Goal: Information Seeking & Learning: Learn about a topic

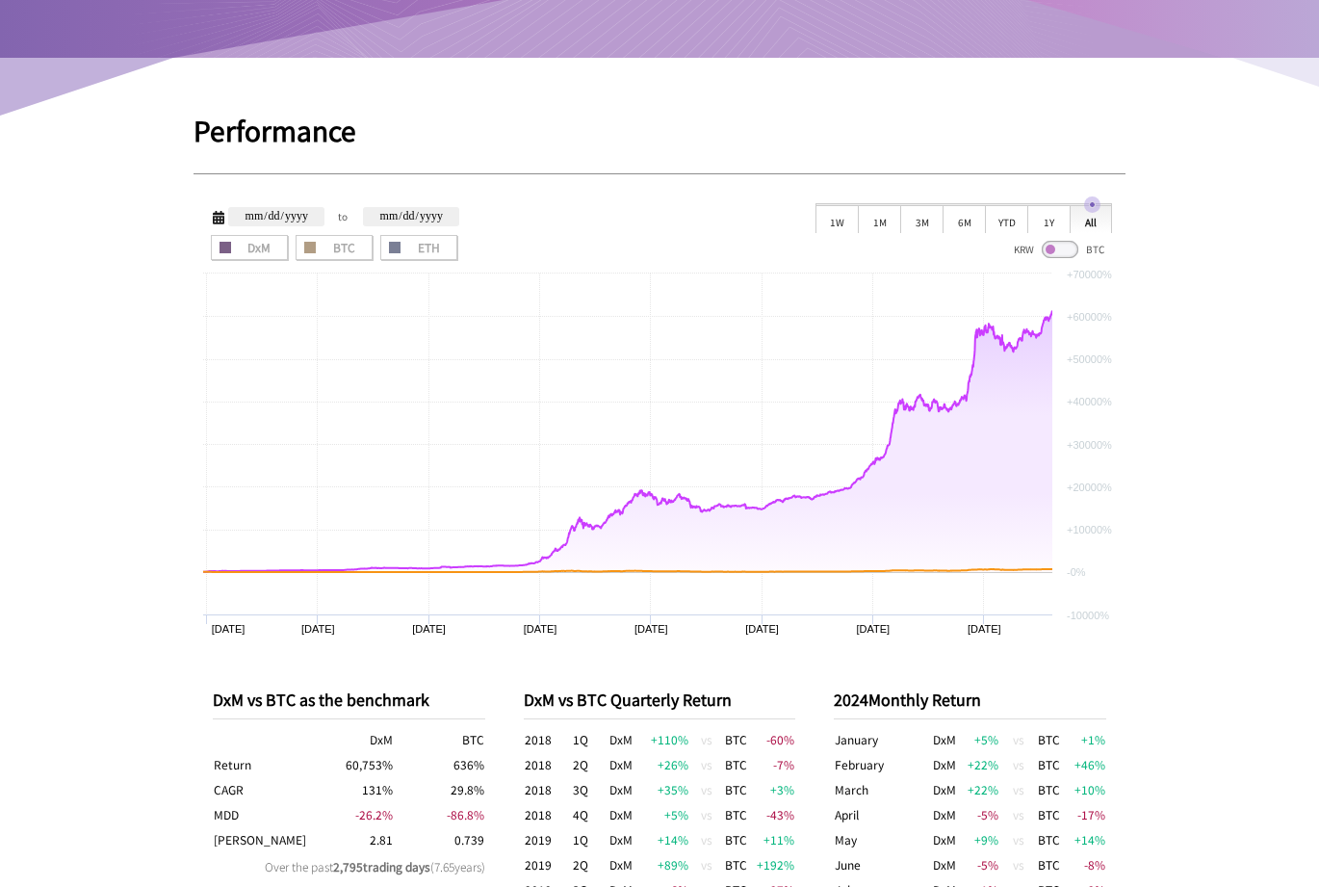
scroll to position [455, 0]
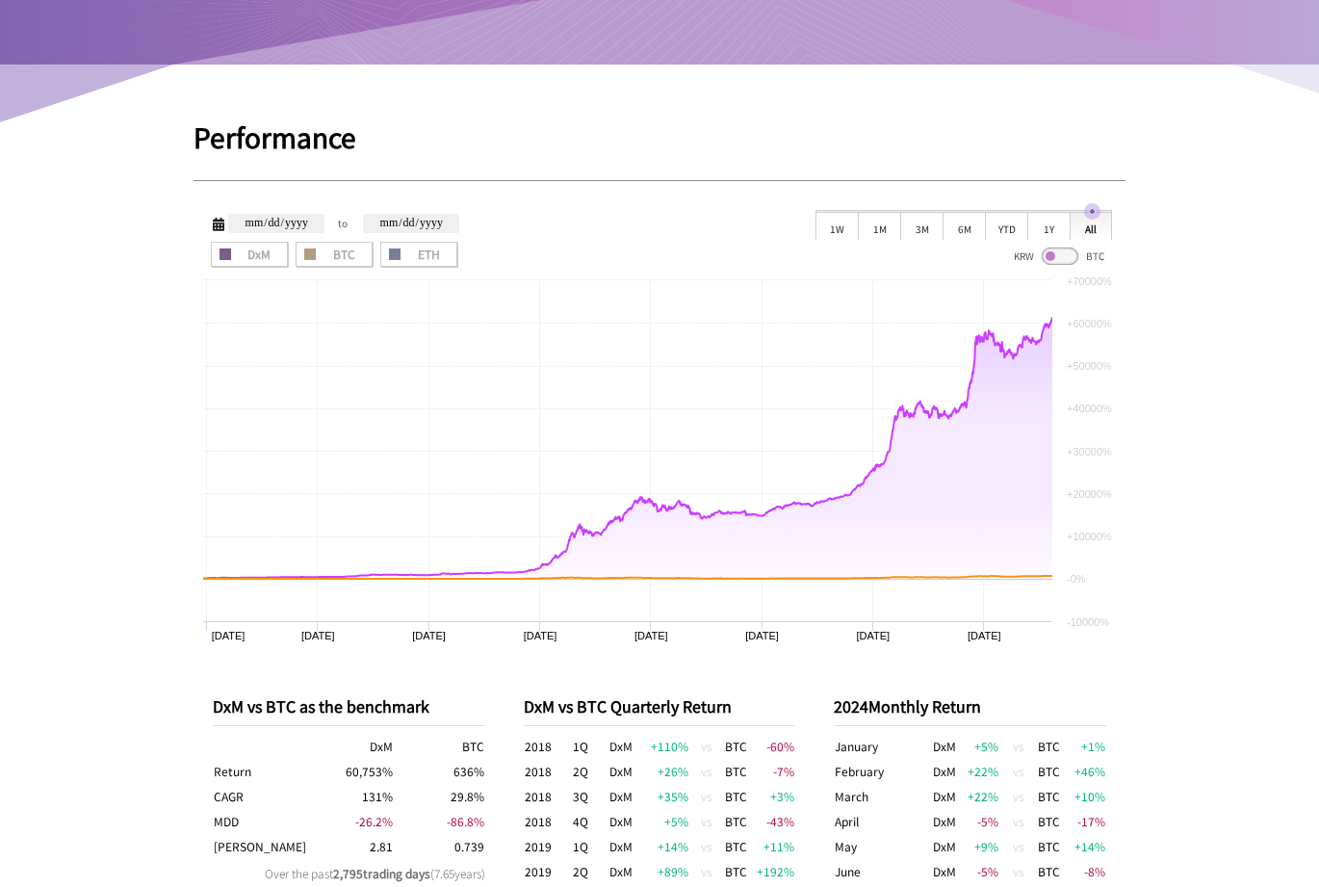
drag, startPoint x: 1238, startPoint y: 486, endPoint x: 1230, endPoint y: 392, distance: 94.7
click at [845, 225] on div "1W" at bounding box center [837, 225] width 42 height 29
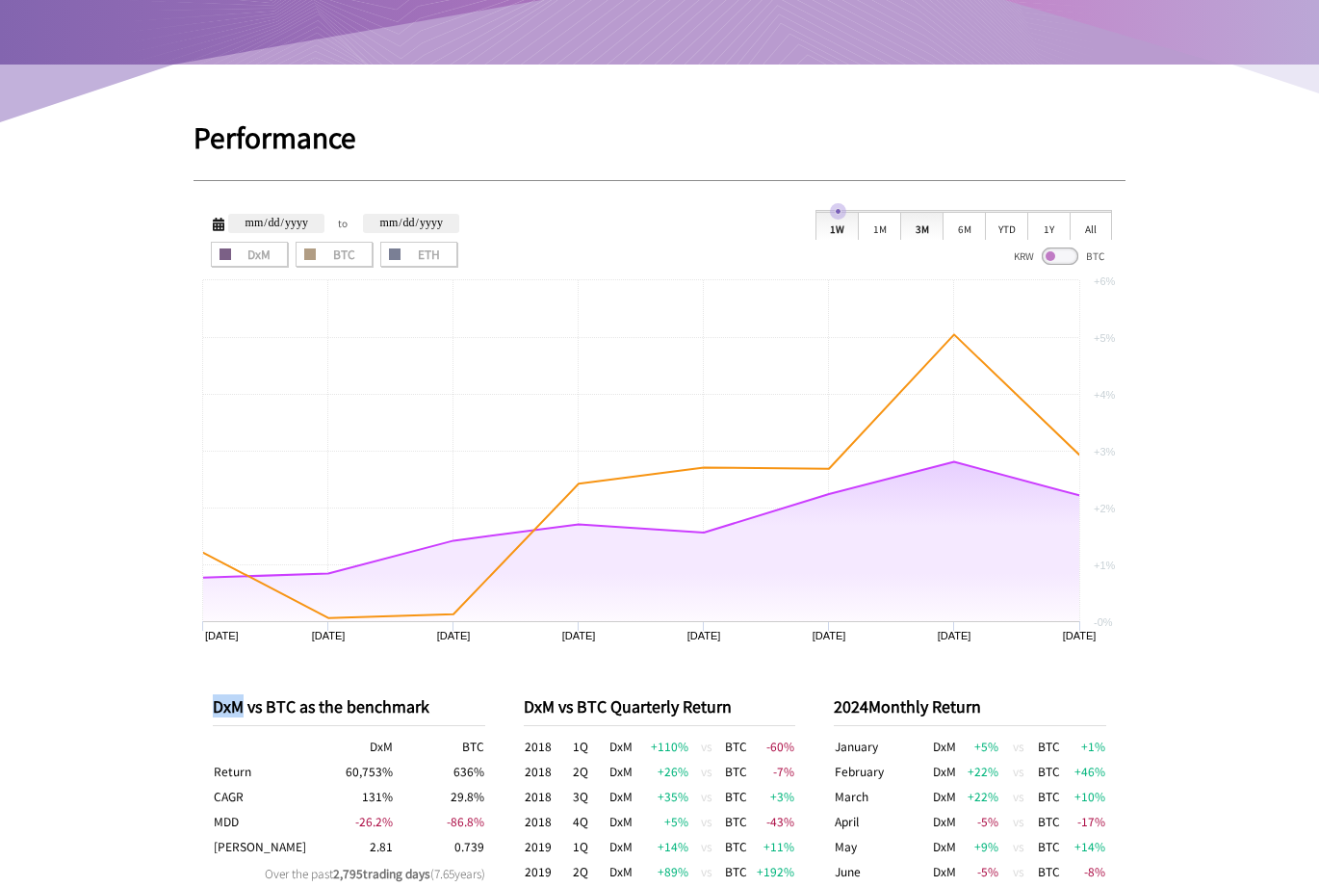
click at [919, 224] on div "3M" at bounding box center [921, 225] width 42 height 29
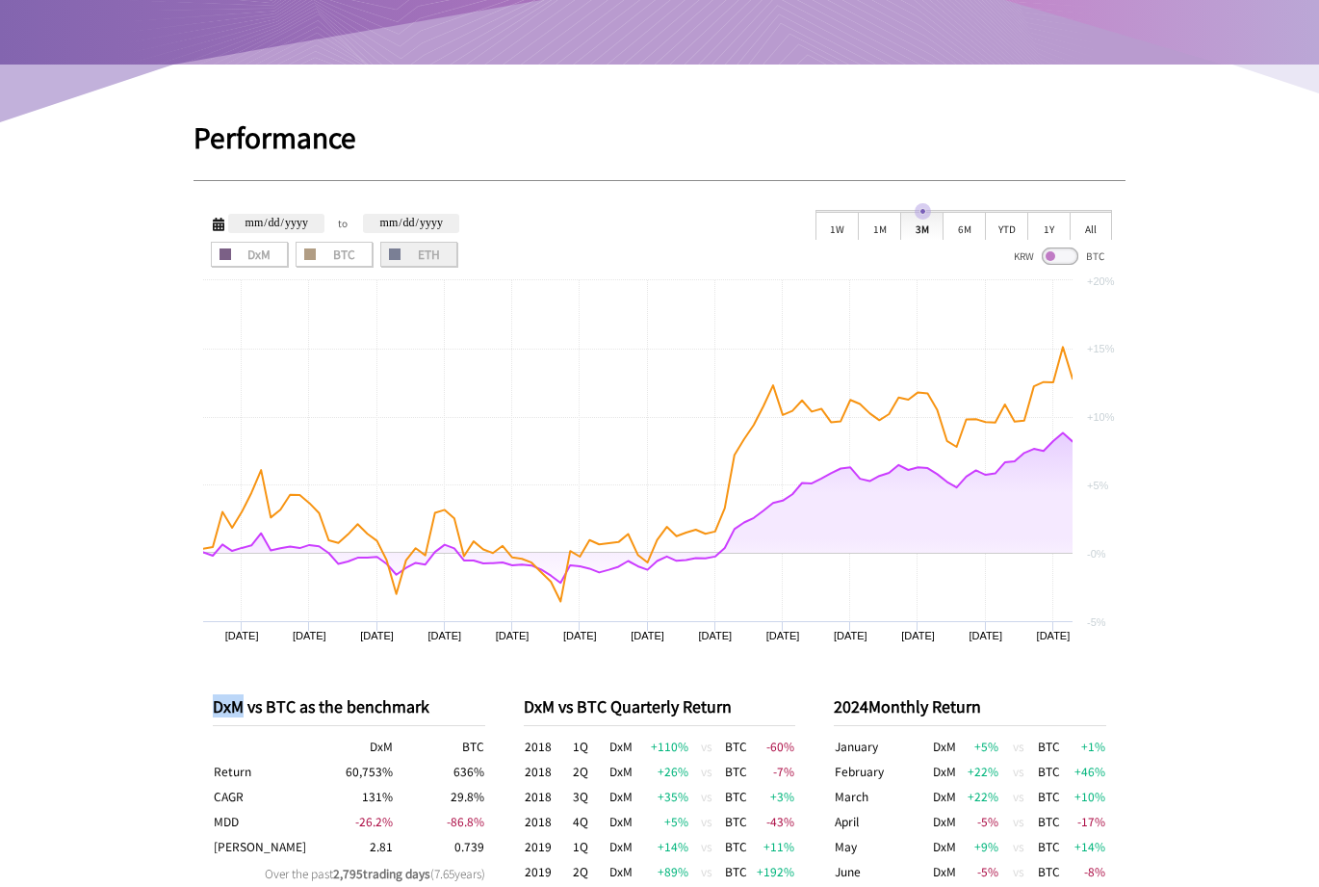
click at [403, 265] on label "ETH" at bounding box center [418, 254] width 77 height 25
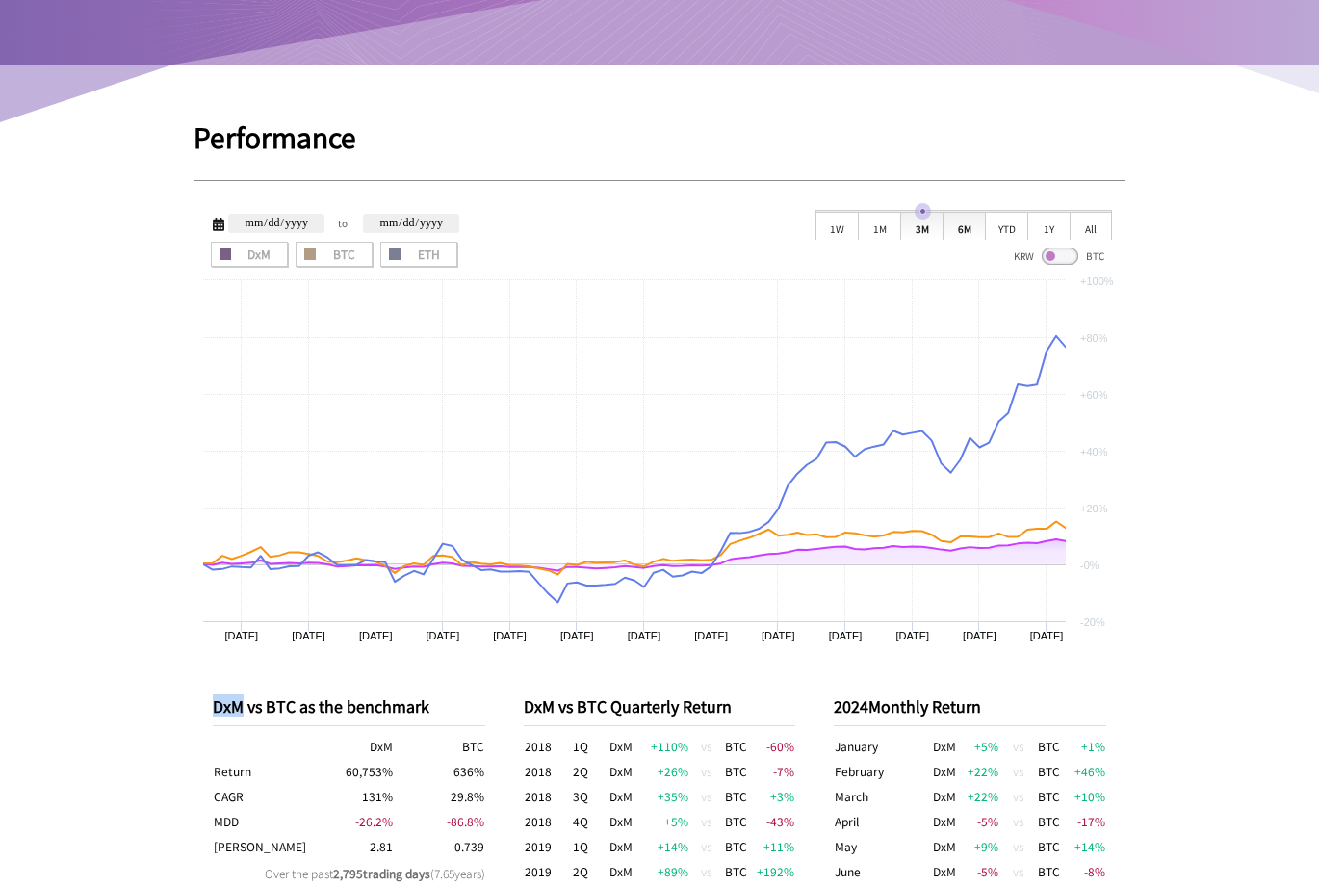
click at [972, 234] on div "6M" at bounding box center [964, 225] width 42 height 29
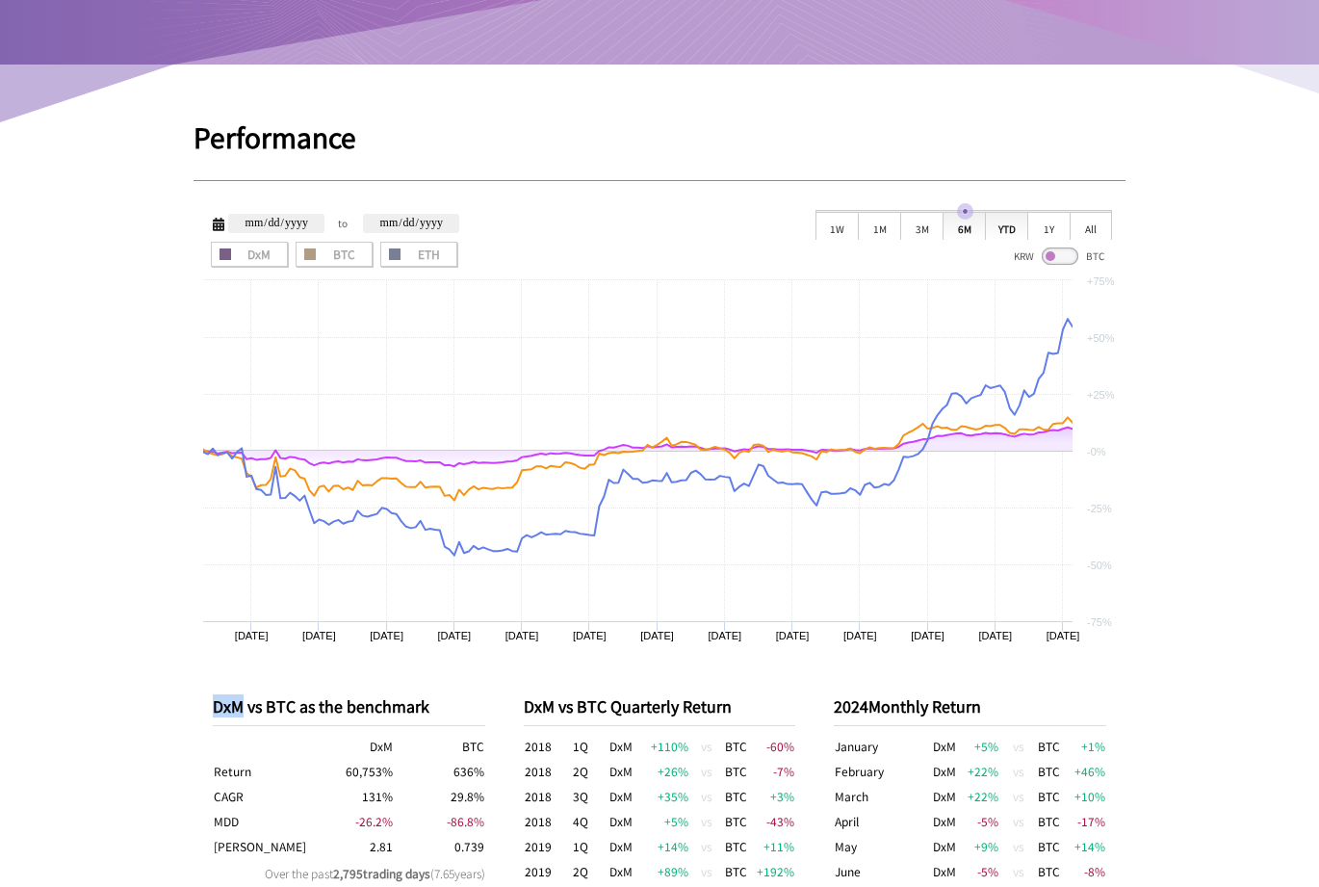
click at [1005, 236] on div "YTD" at bounding box center [1006, 225] width 42 height 29
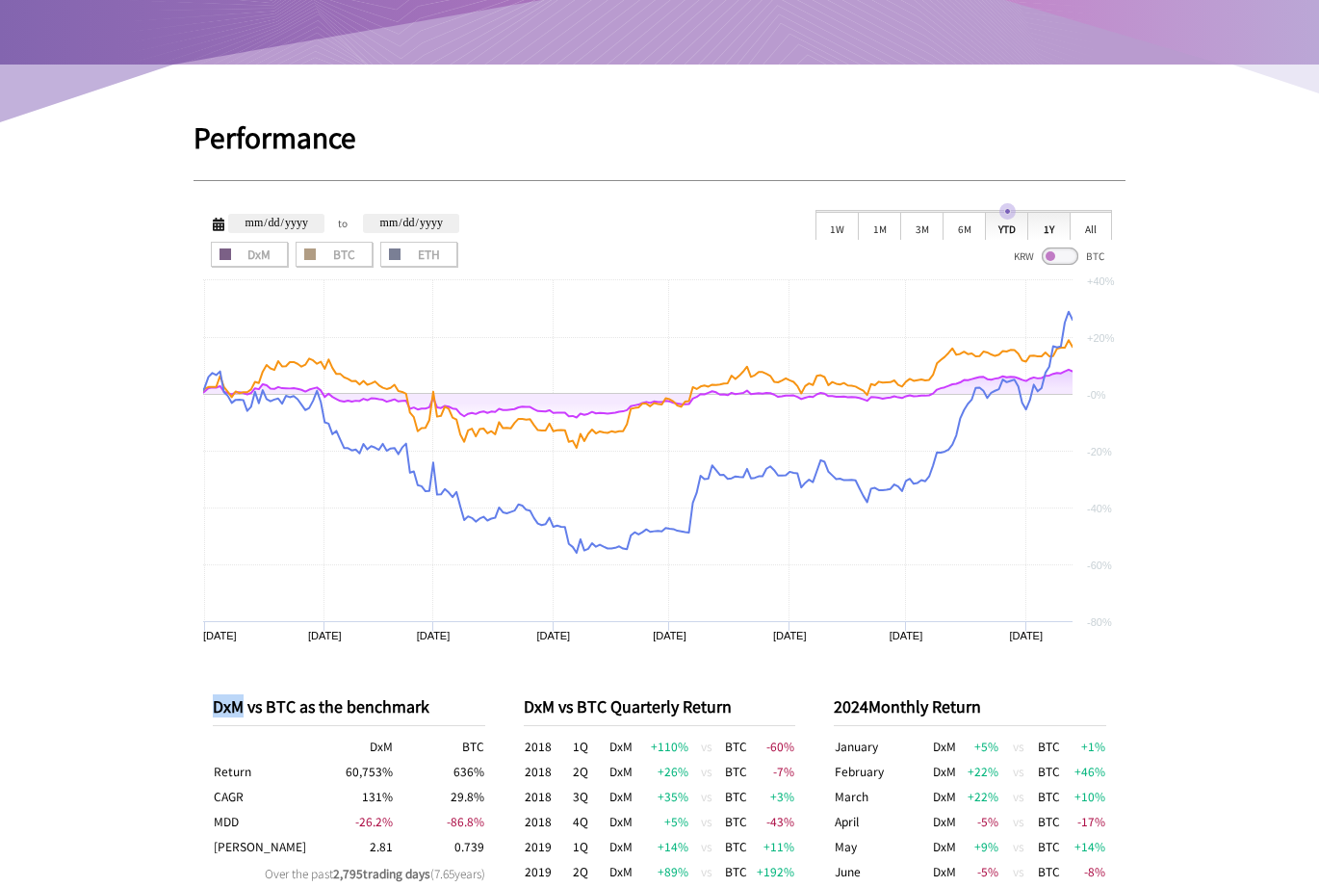
click at [1036, 233] on div "1Y" at bounding box center [1048, 225] width 42 height 29
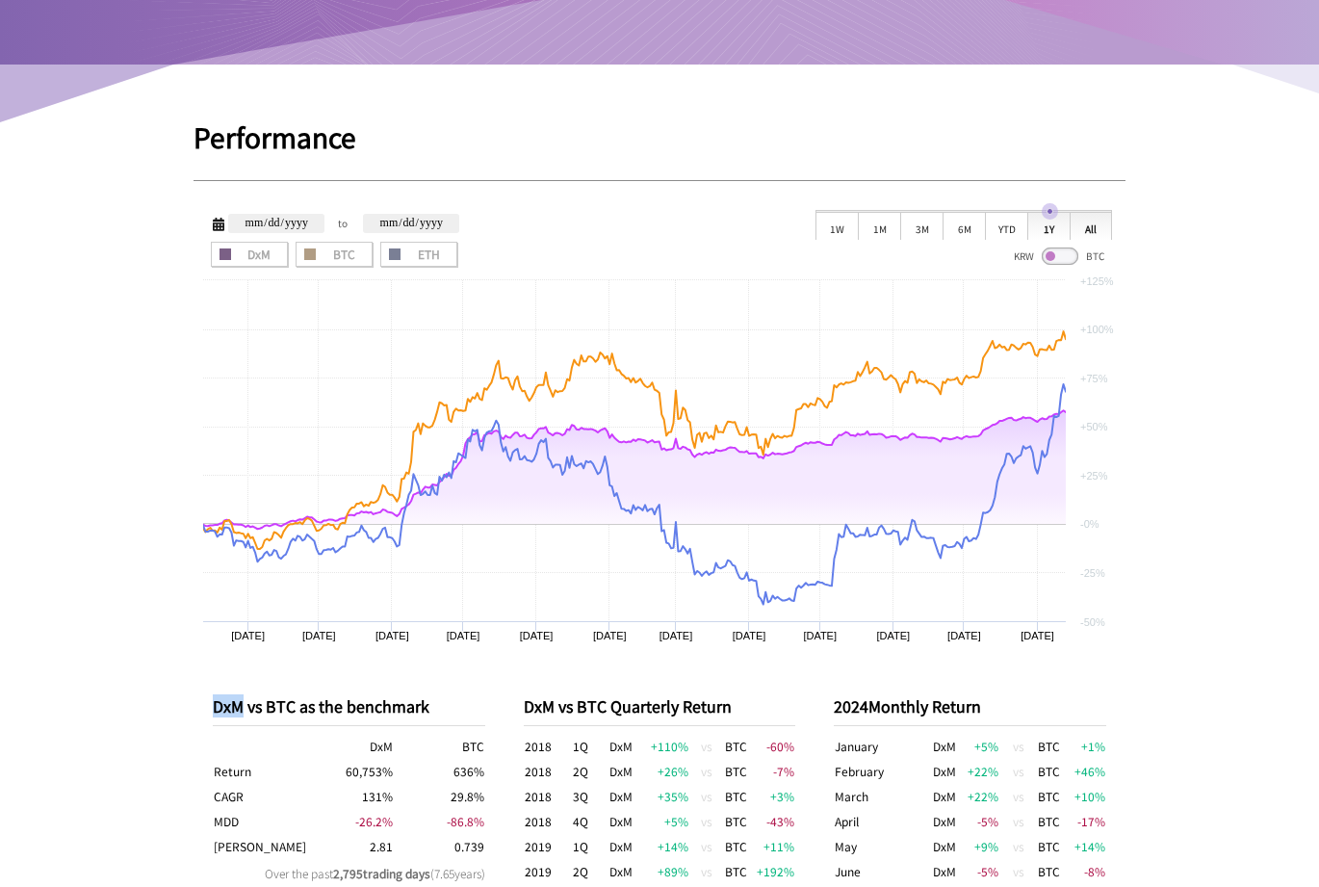
click at [1100, 225] on div "All" at bounding box center [1091, 225] width 42 height 29
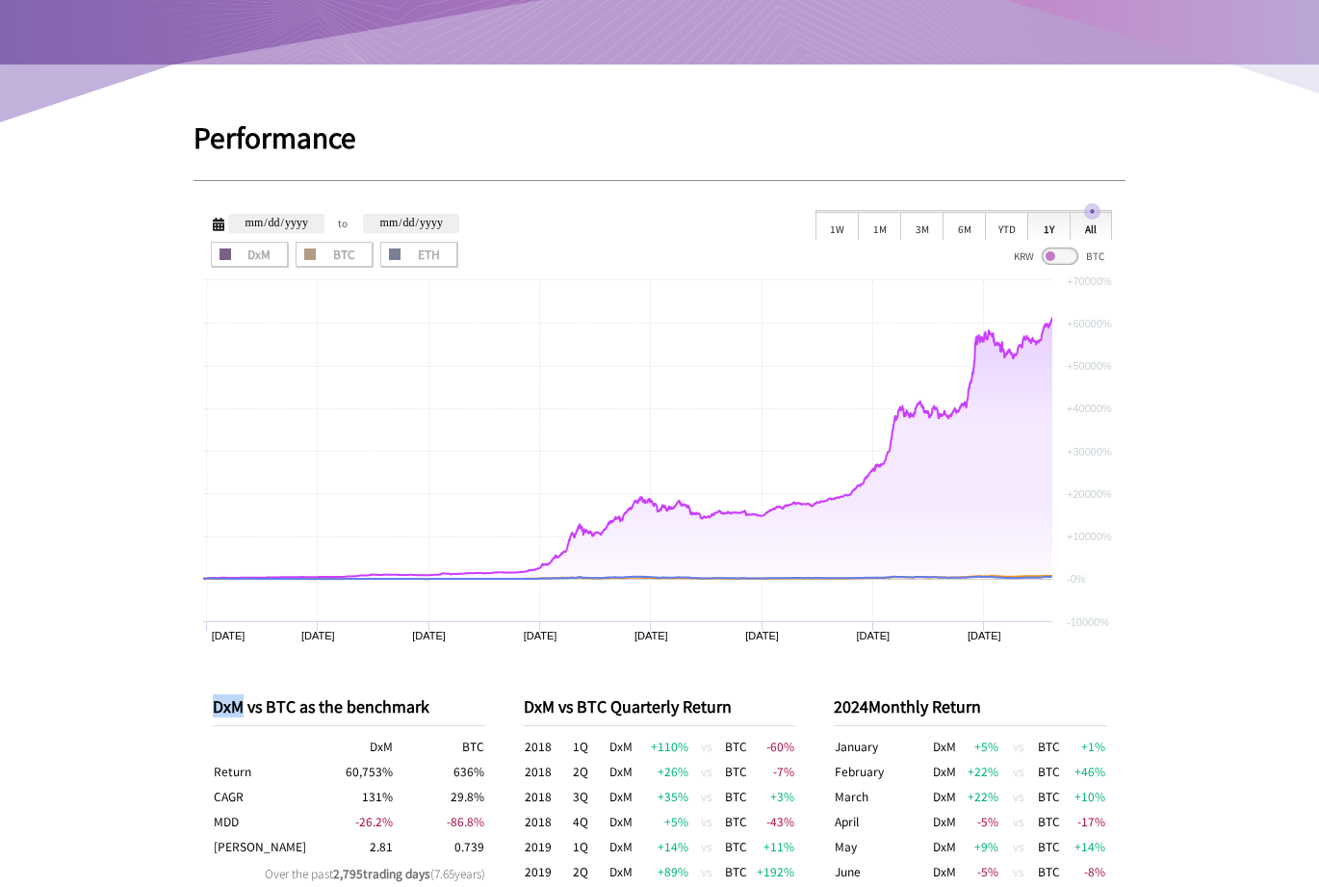
click at [1050, 222] on div "1Y" at bounding box center [1048, 225] width 42 height 29
type input "**********"
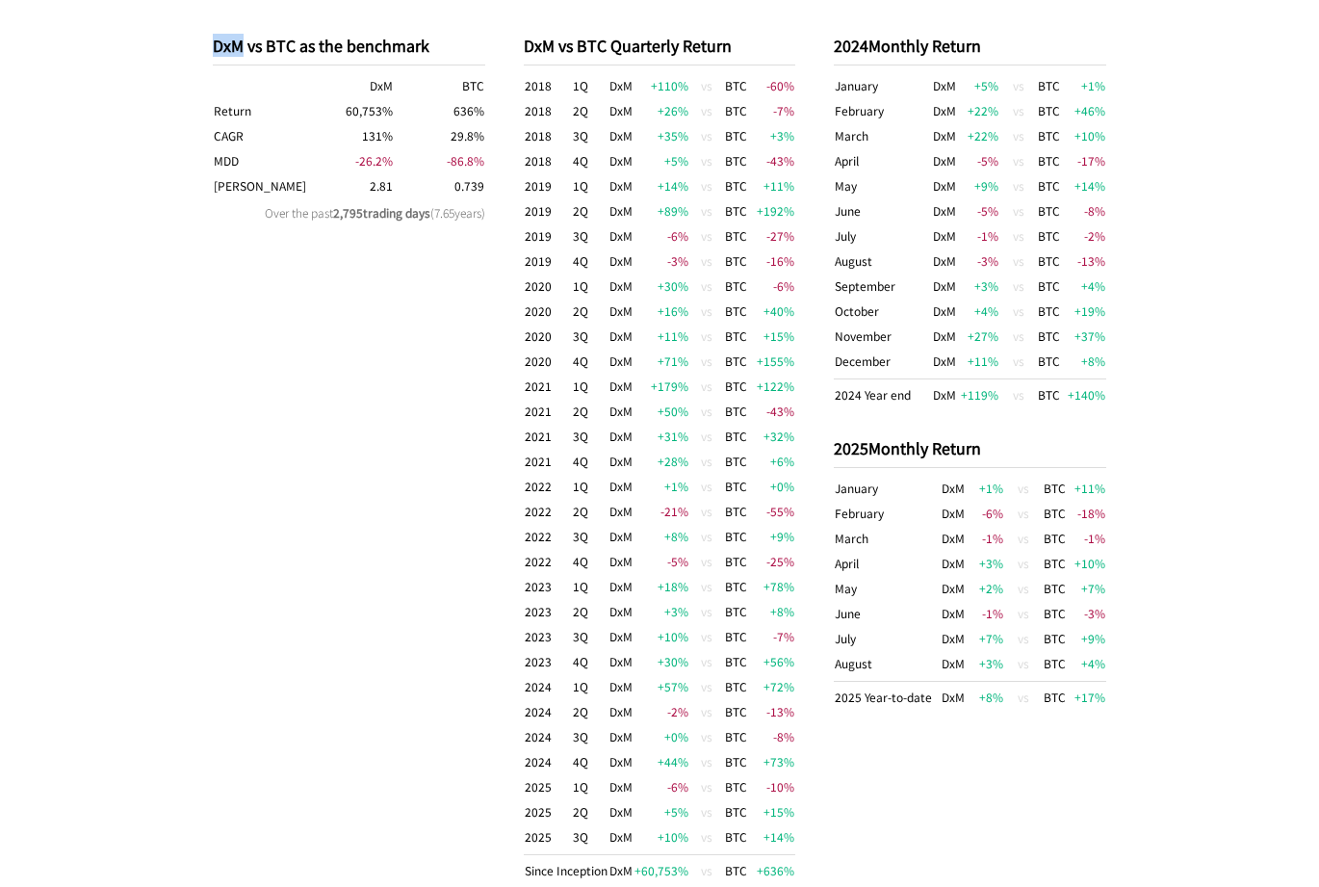
scroll to position [1123, 0]
